Goal: Transaction & Acquisition: Purchase product/service

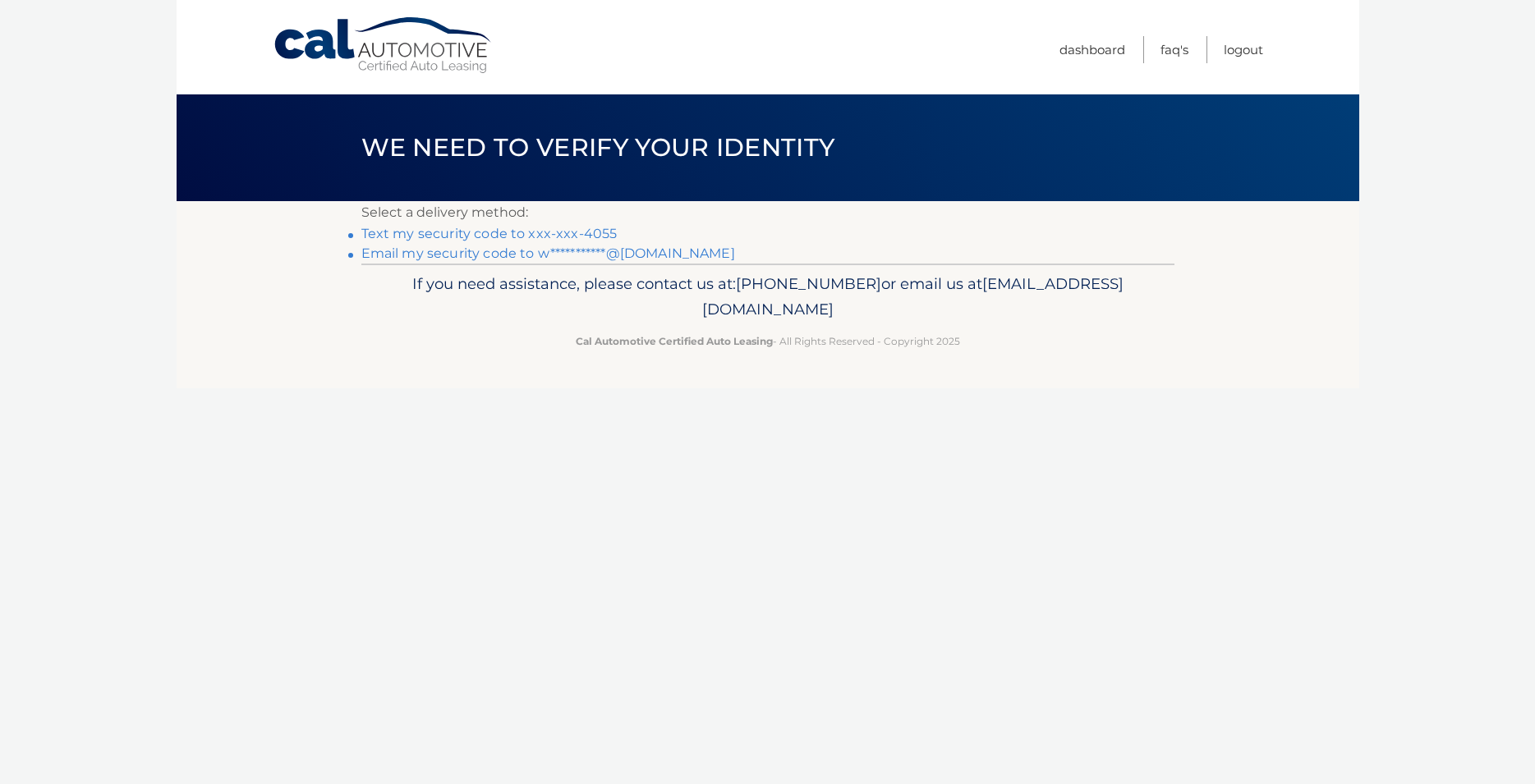
click at [471, 235] on link "Text my security code to xxx-xxx-4055" at bounding box center [489, 233] width 256 height 16
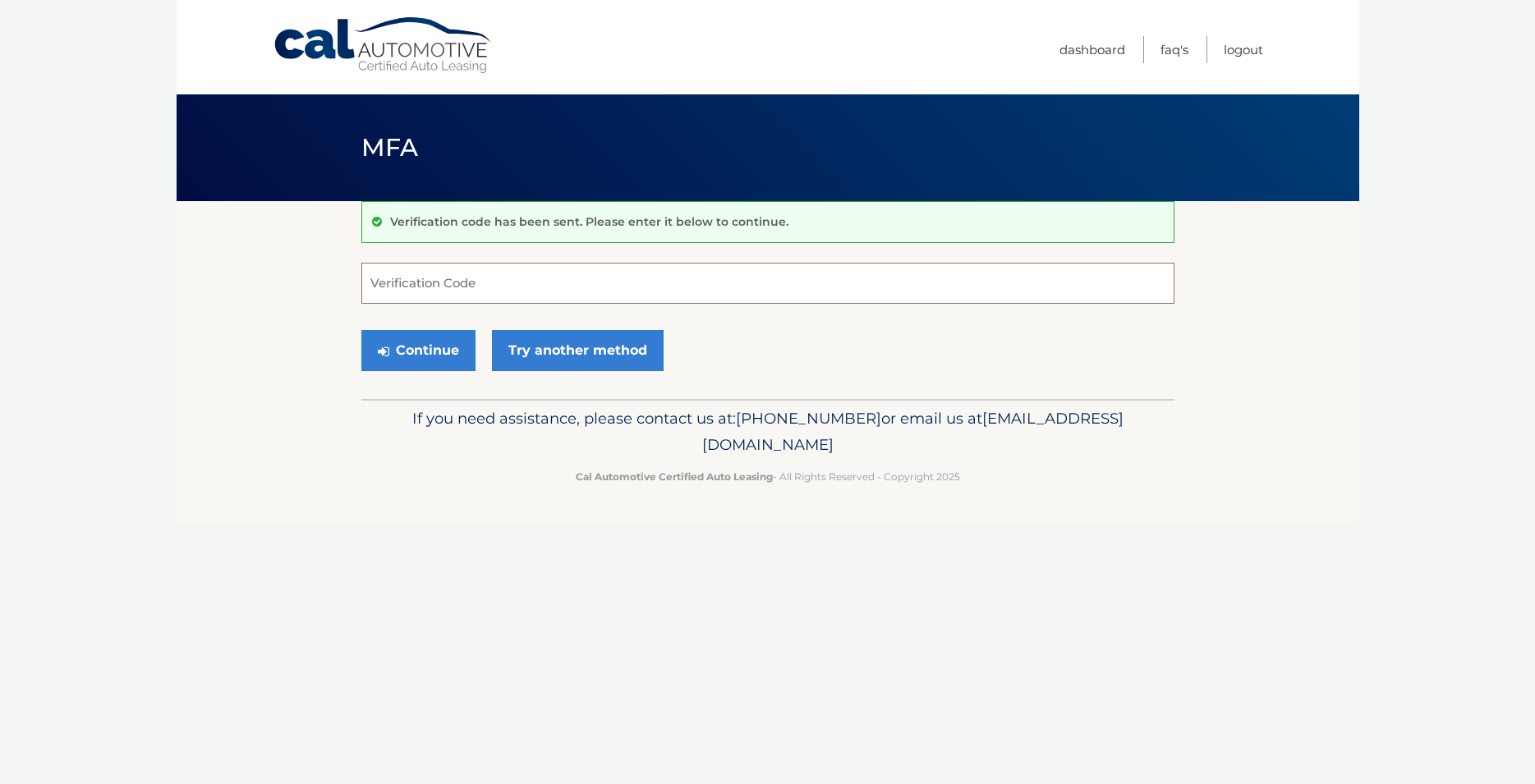
click at [483, 279] on input "Verification Code" at bounding box center [768, 283] width 813 height 41
type input "250426"
click at [361, 330] on button "Continue" at bounding box center [419, 351] width 115 height 41
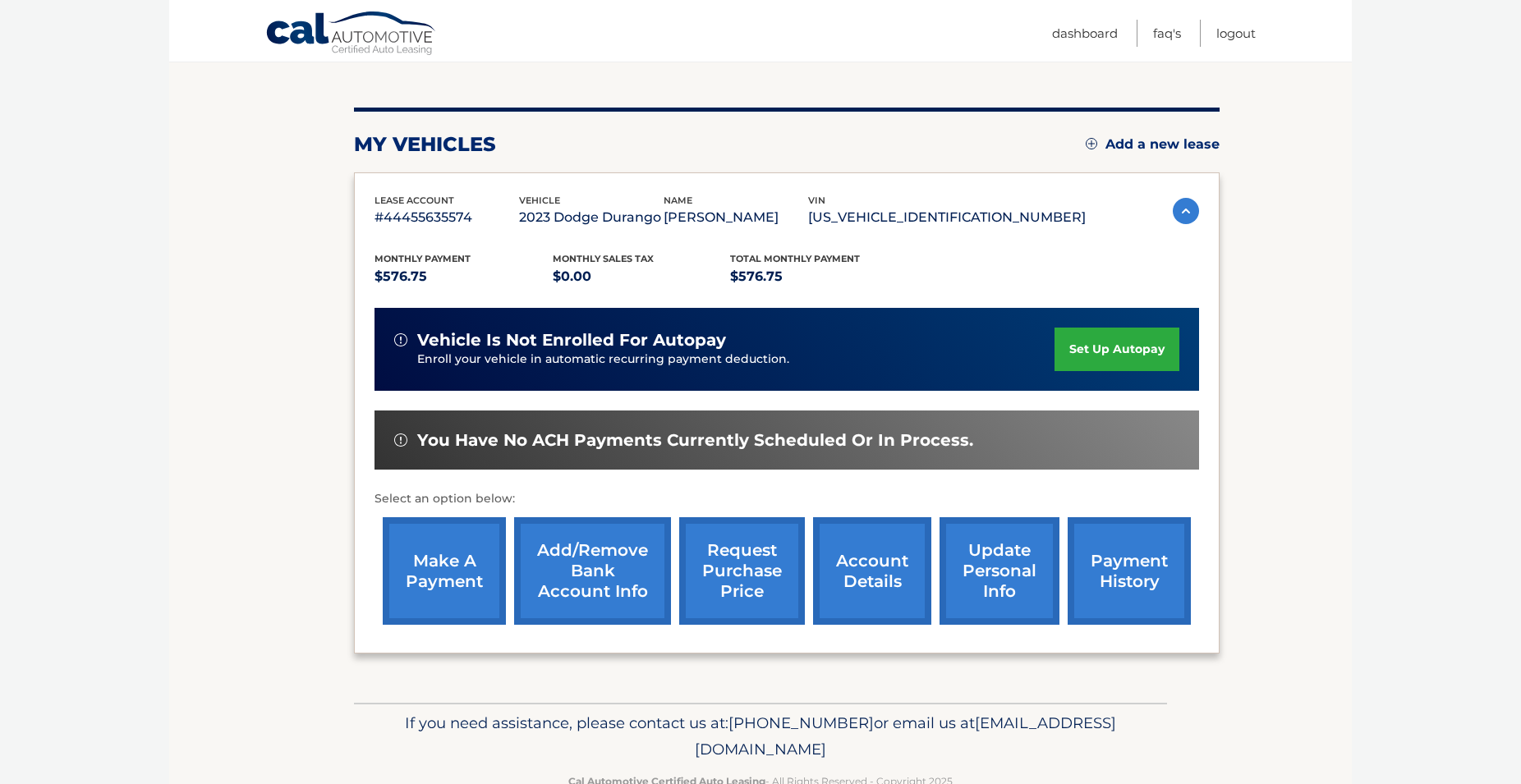
scroll to position [251, 0]
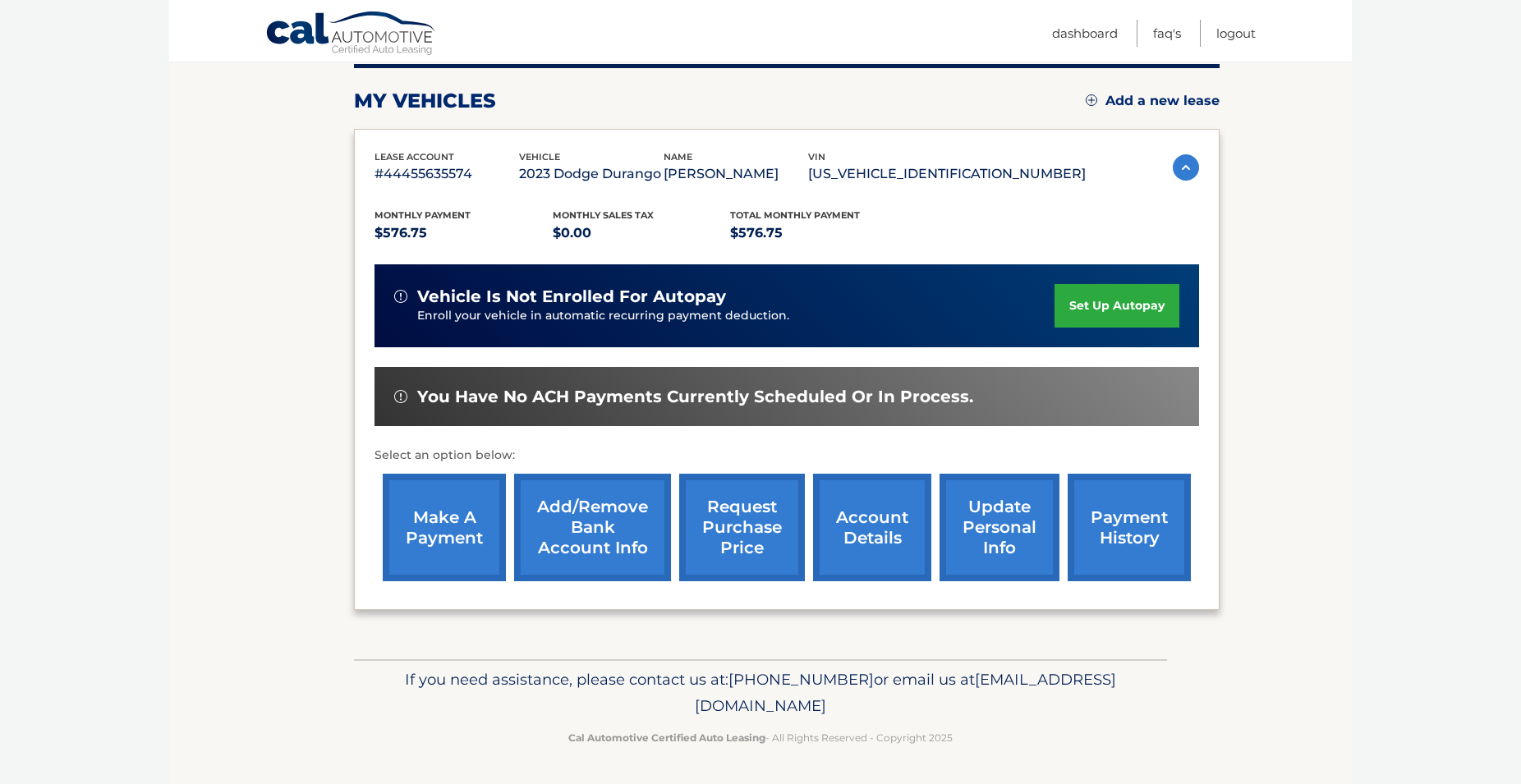
click at [432, 474] on link "make a payment" at bounding box center [444, 528] width 123 height 107
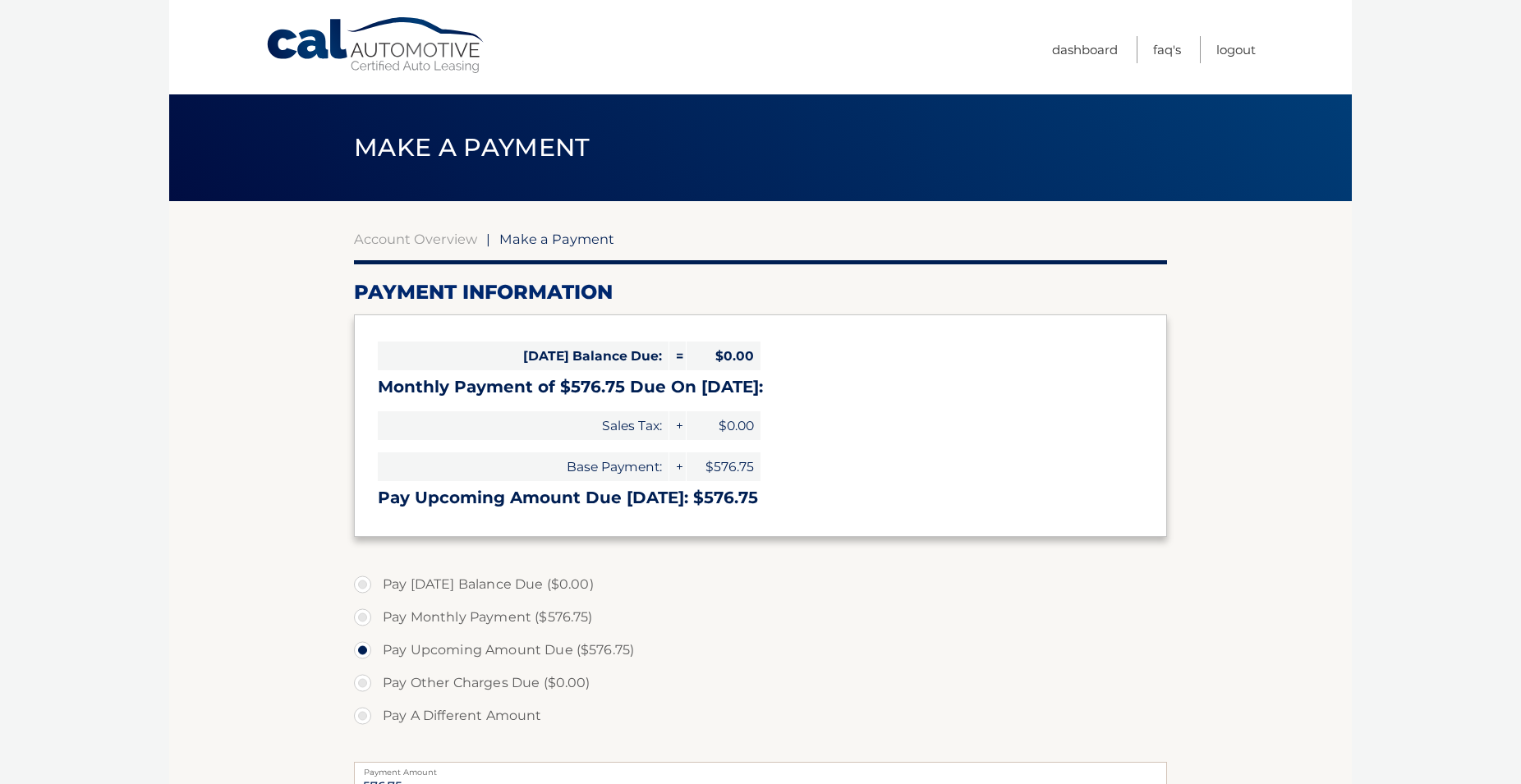
select select "ODUwMDI4MTYtN2RiYi00ODBkLWFlYTUtYjA5N2I4YmVlOTA0"
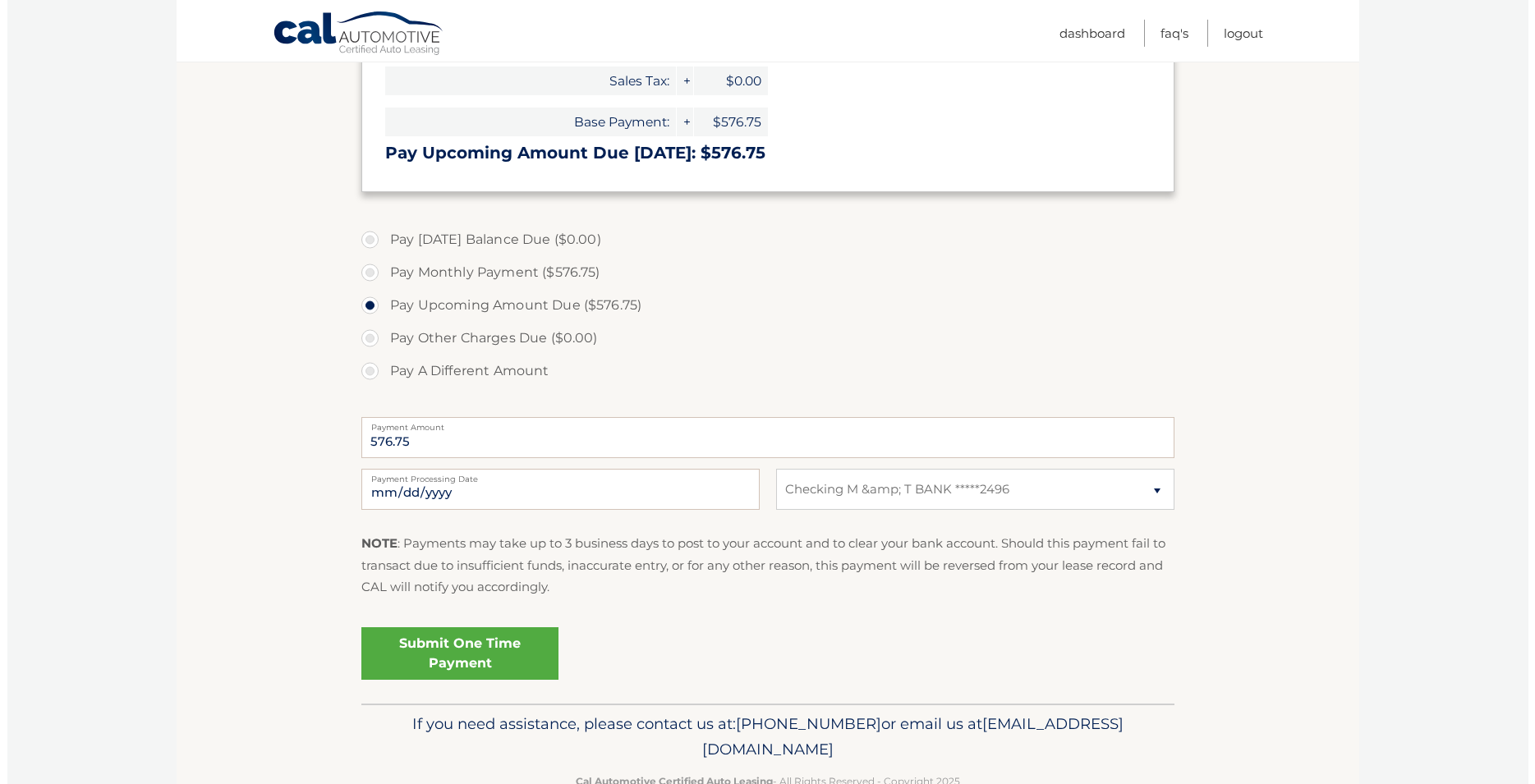
scroll to position [389, 0]
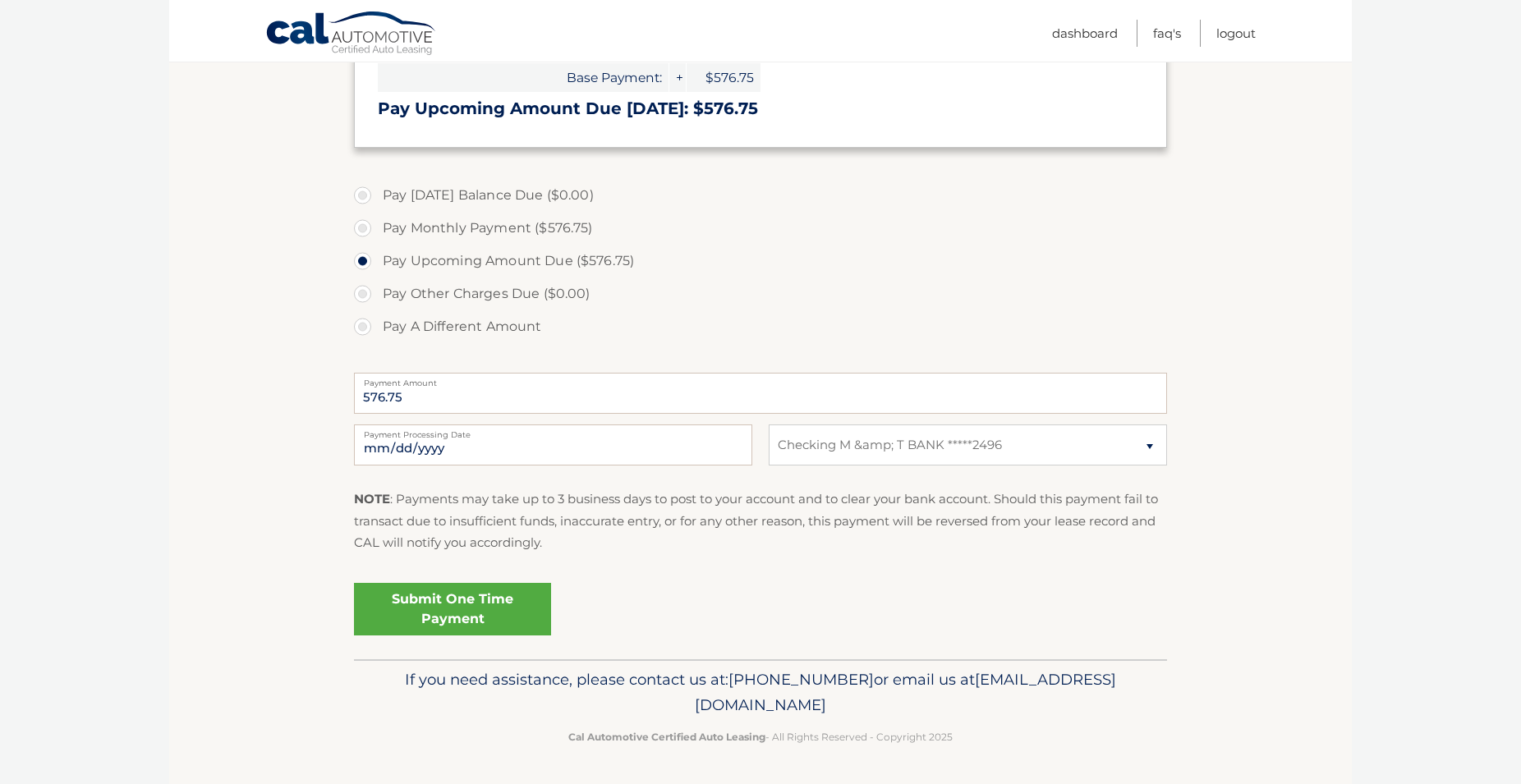
click at [478, 609] on link "Submit One Time Payment" at bounding box center [453, 610] width 197 height 53
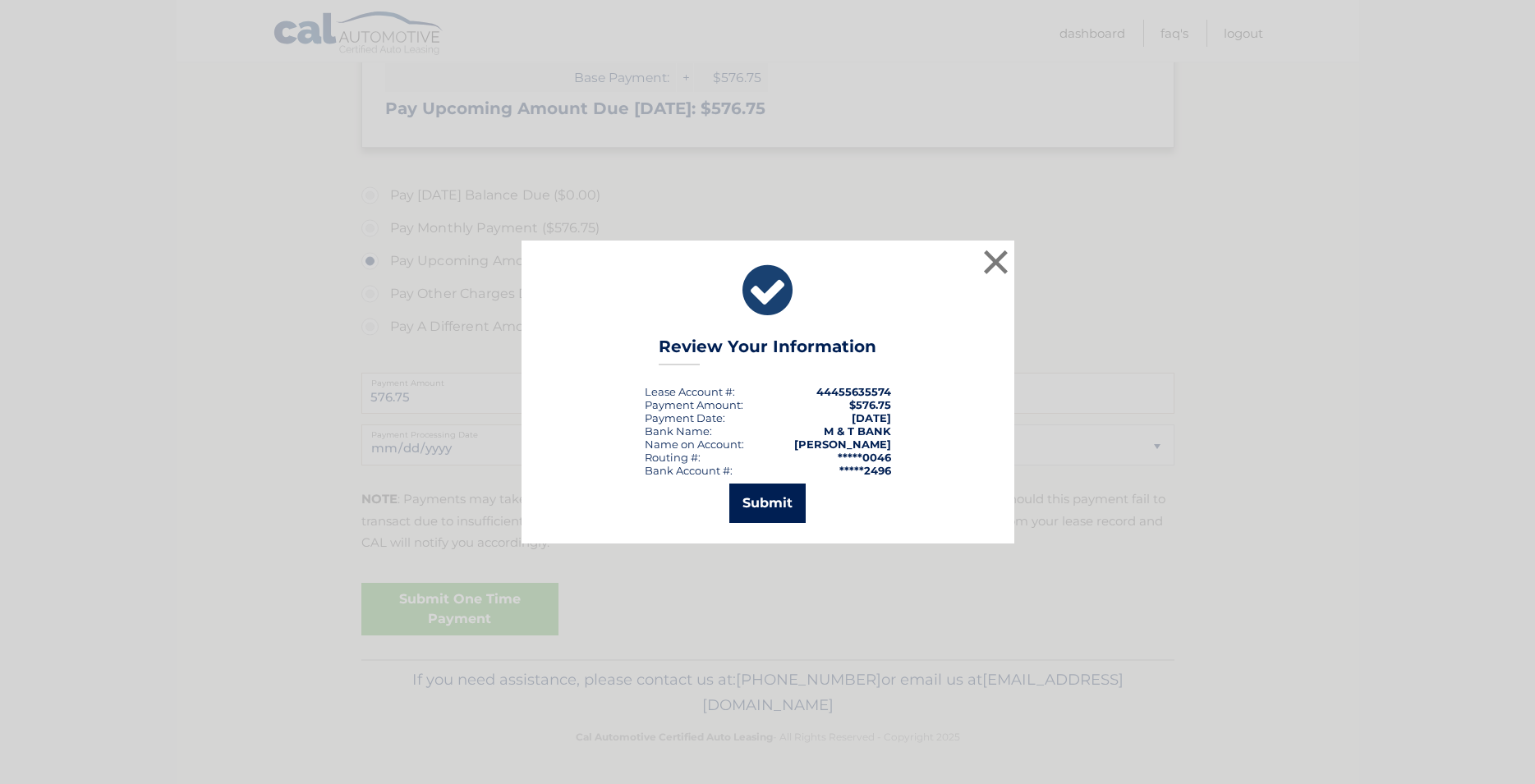
click at [743, 502] on button "Submit" at bounding box center [768, 503] width 77 height 40
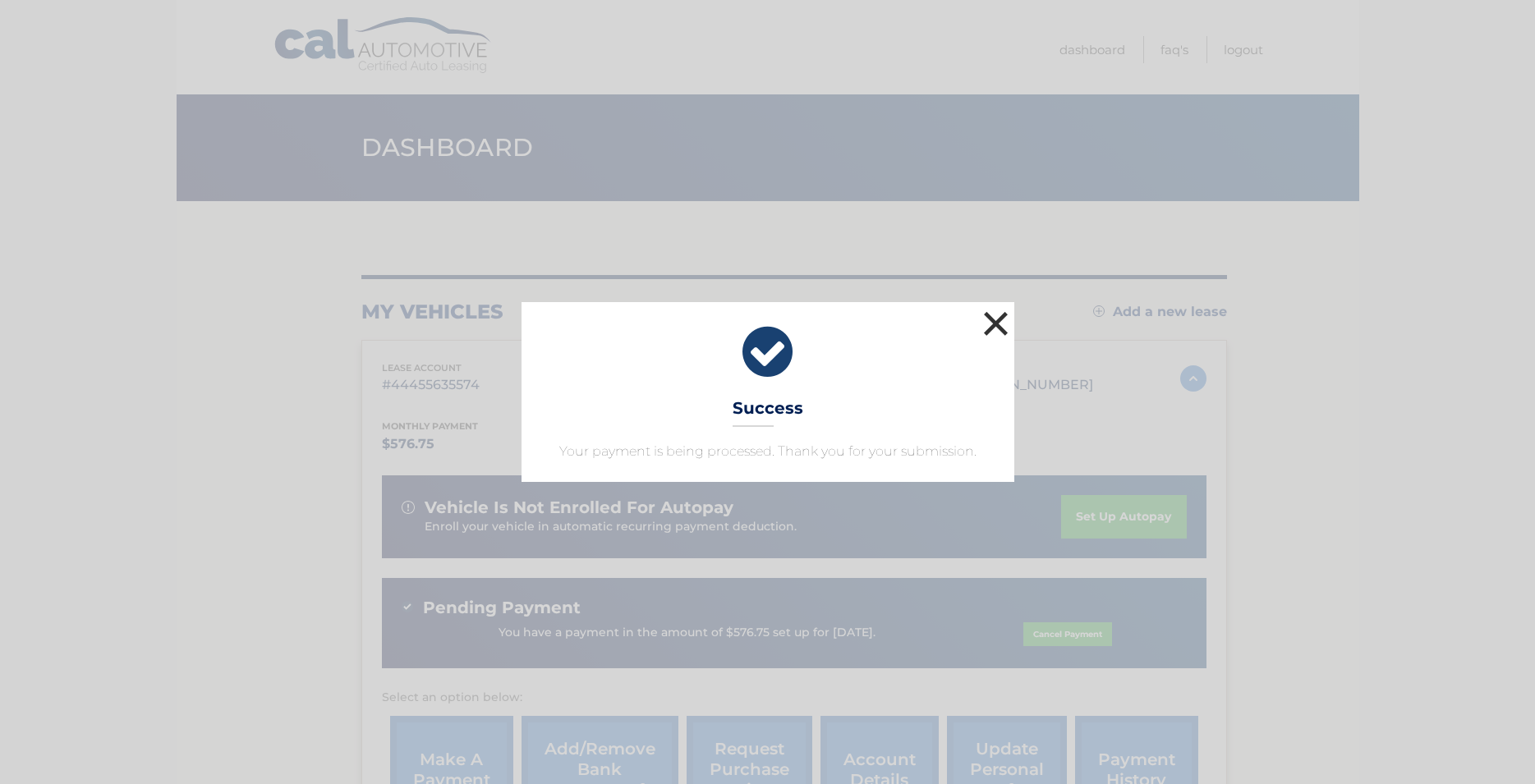
click at [997, 324] on button "×" at bounding box center [996, 323] width 33 height 33
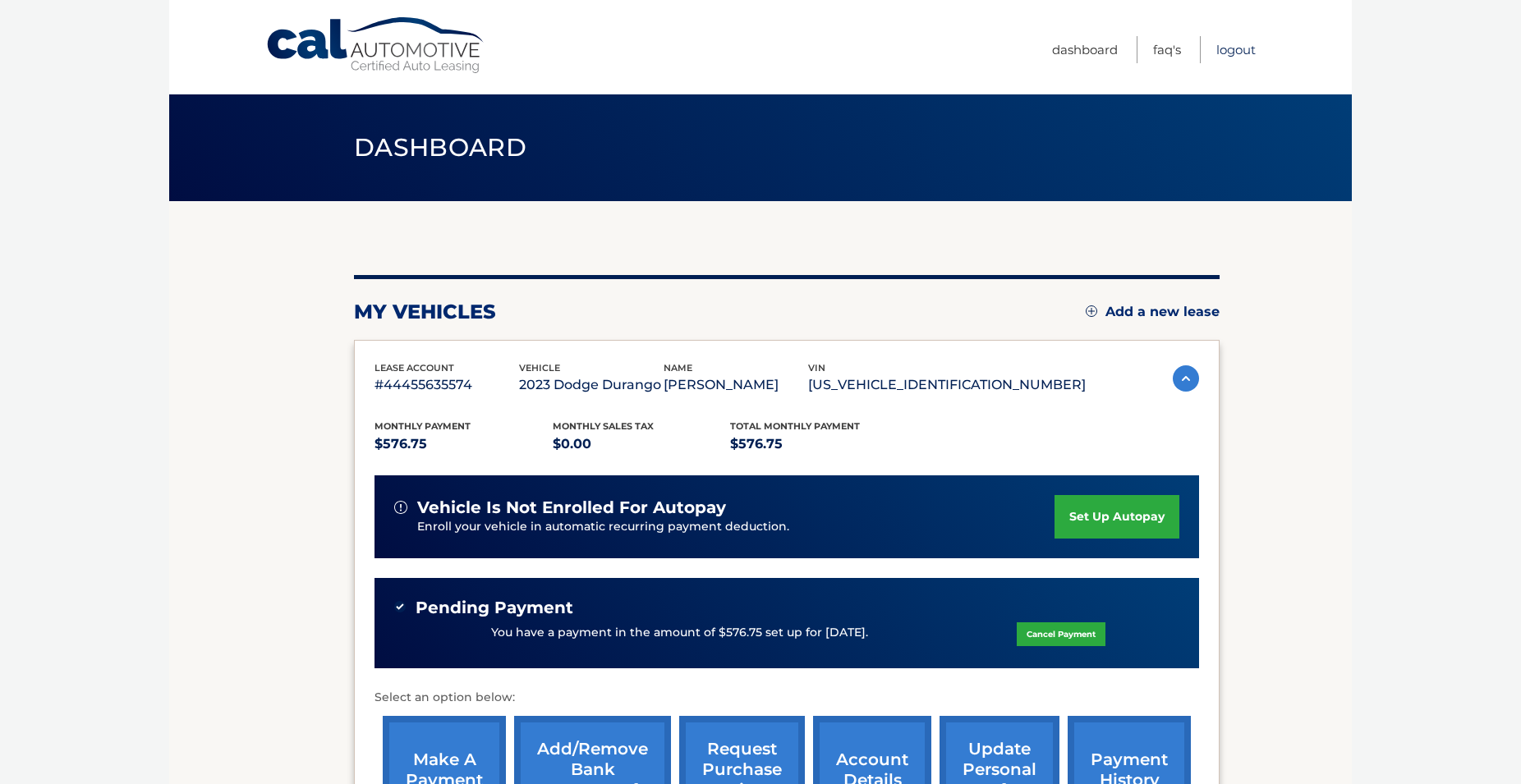
click at [1255, 52] on link "Logout" at bounding box center [1235, 49] width 40 height 27
